Goal: Task Accomplishment & Management: Use online tool/utility

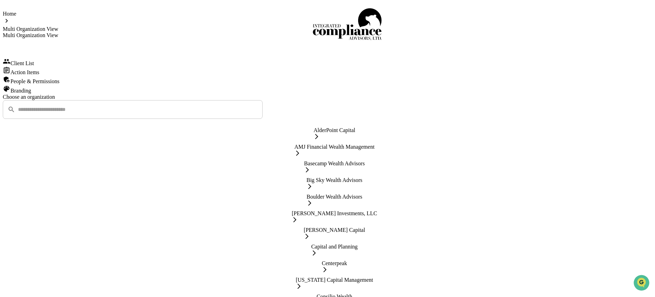
click at [63, 75] on div "Action Items" at bounding box center [328, 70] width 650 height 9
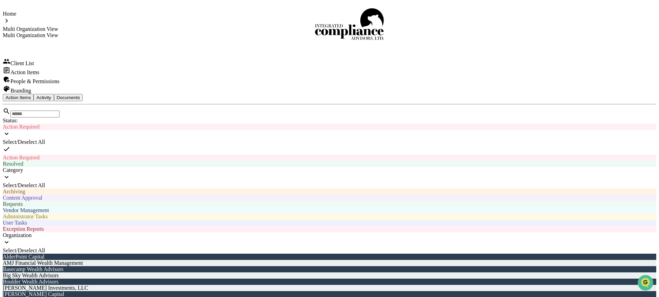
click at [23, 167] on span "Category" at bounding box center [13, 170] width 20 height 6
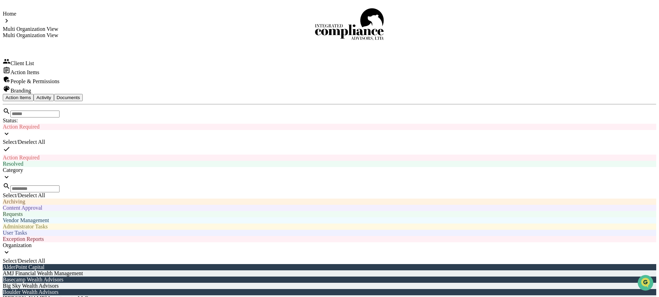
click at [327, 205] on div "Content Approval" at bounding box center [330, 208] width 654 height 6
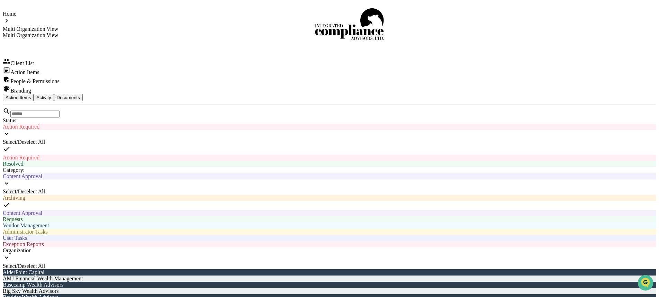
click at [345, 173] on div "Content Approval" at bounding box center [330, 176] width 654 height 6
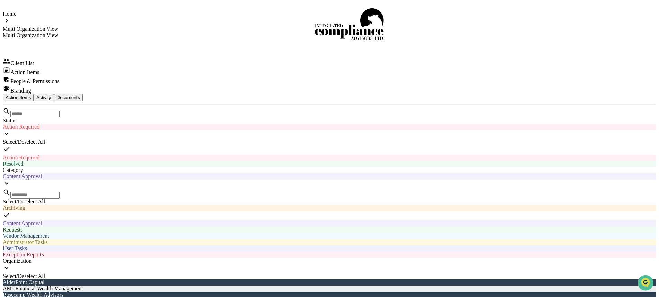
click at [345, 226] on div "Requests" at bounding box center [330, 229] width 654 height 6
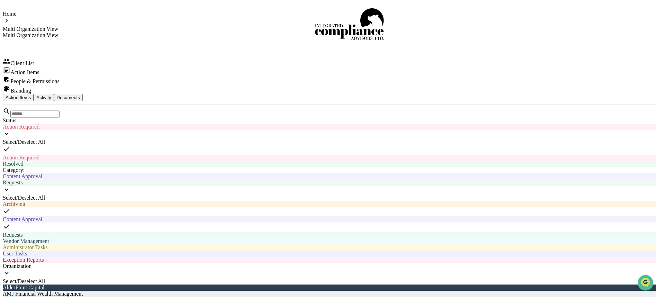
click at [471, 94] on div "Action Items Activity Documents" at bounding box center [330, 97] width 654 height 7
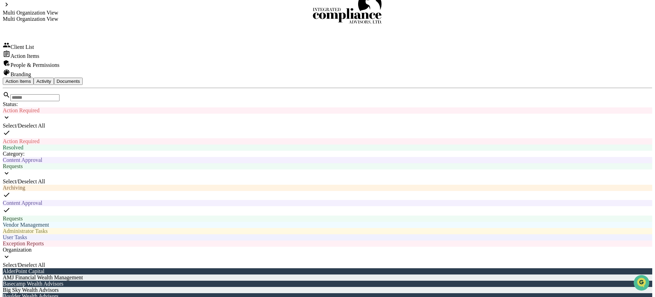
scroll to position [43, 0]
